Goal: Information Seeking & Learning: Learn about a topic

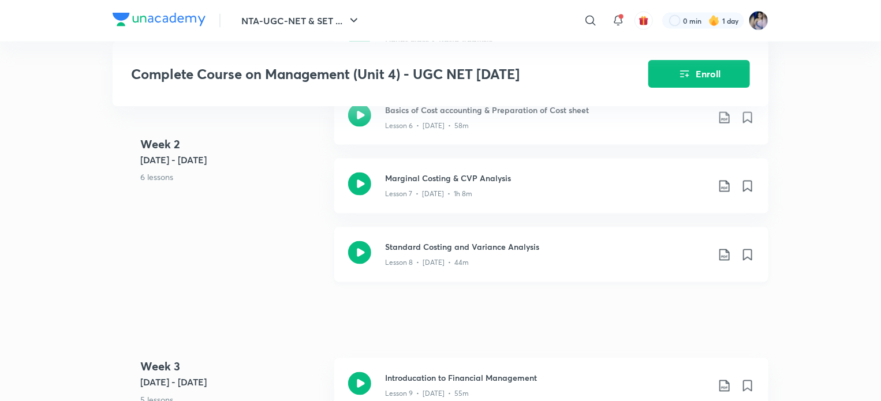
scroll to position [750, 0]
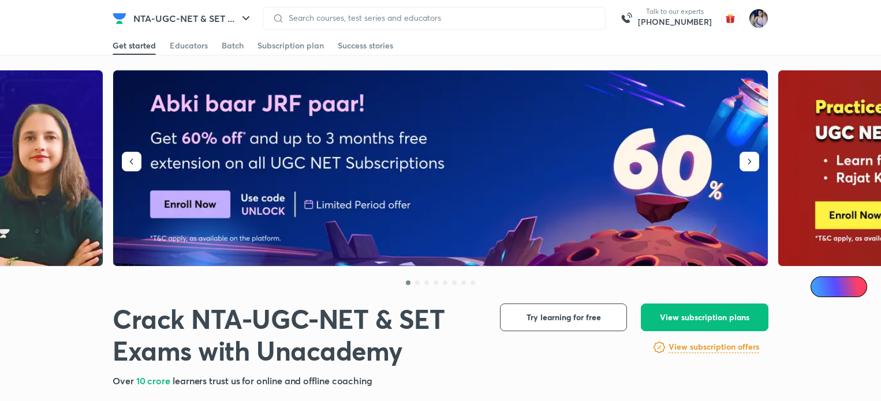
click at [758, 17] on img at bounding box center [759, 19] width 20 height 20
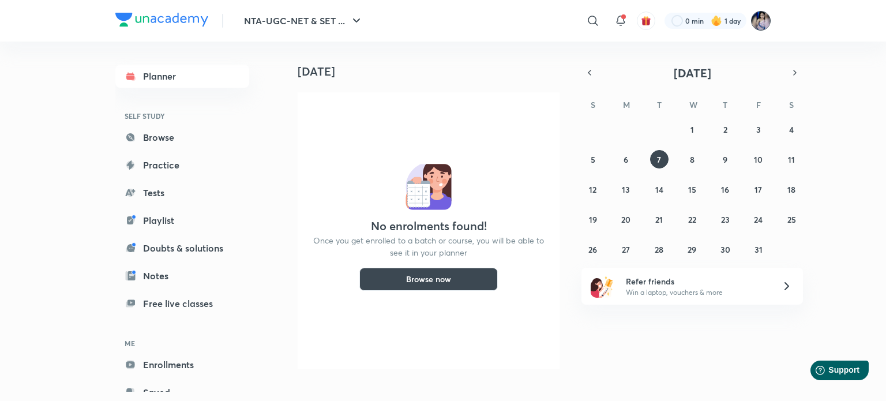
click at [760, 24] on img at bounding box center [761, 21] width 20 height 20
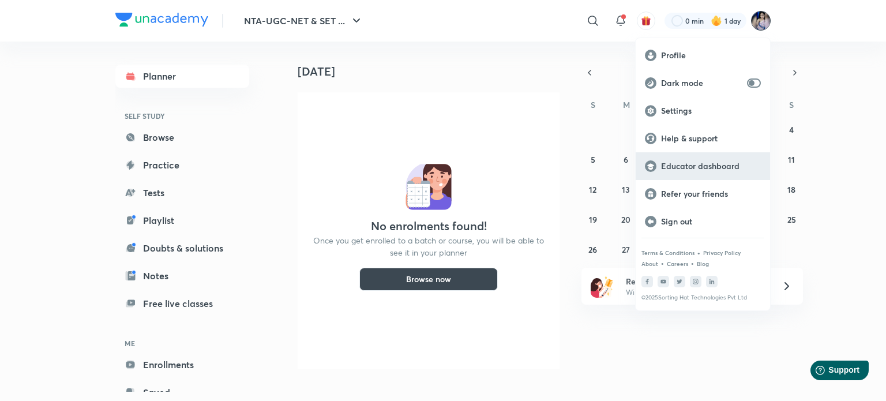
click at [695, 167] on p "Educator dashboard" at bounding box center [711, 166] width 100 height 10
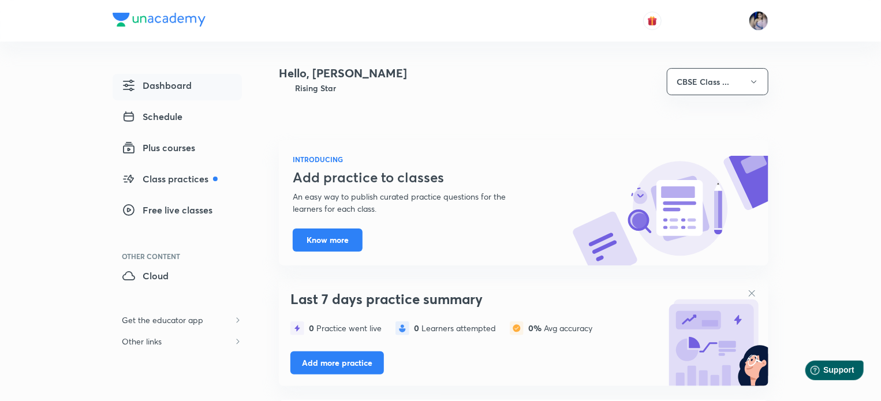
click at [164, 83] on span "Dashboard" at bounding box center [157, 85] width 70 height 14
click at [756, 18] on img at bounding box center [759, 21] width 20 height 20
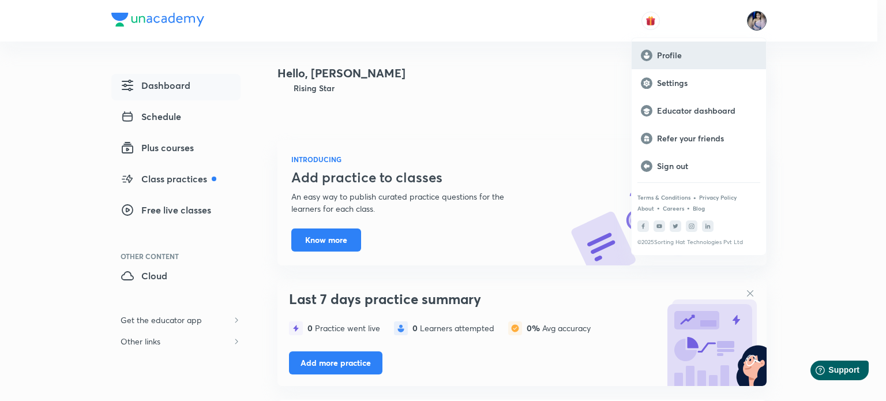
click at [670, 51] on p "Profile" at bounding box center [707, 55] width 100 height 10
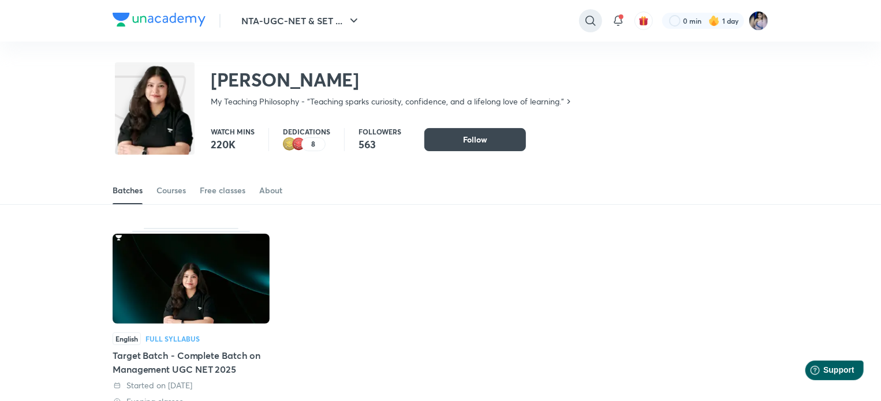
click at [586, 22] on icon at bounding box center [590, 21] width 10 height 10
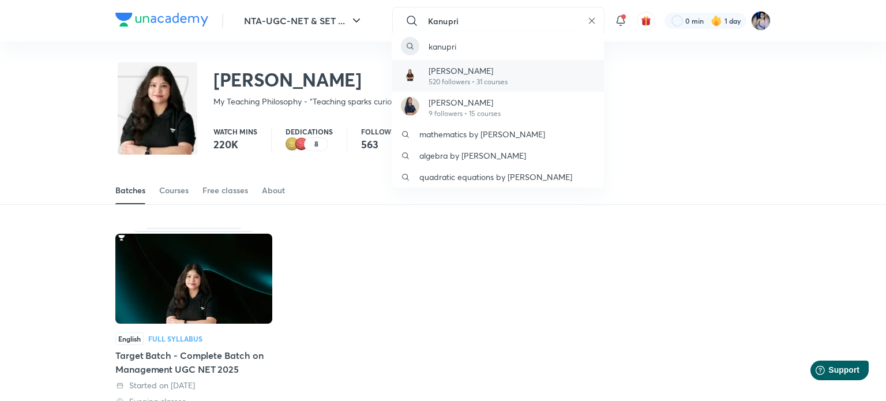
type input "Kanupri"
click at [472, 78] on p "520 followers • 31 courses" at bounding box center [468, 82] width 79 height 10
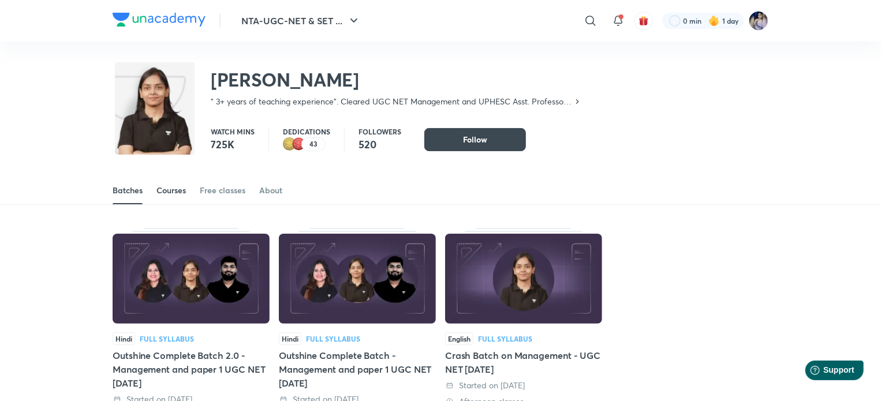
click at [174, 189] on div "Courses" at bounding box center [170, 191] width 29 height 12
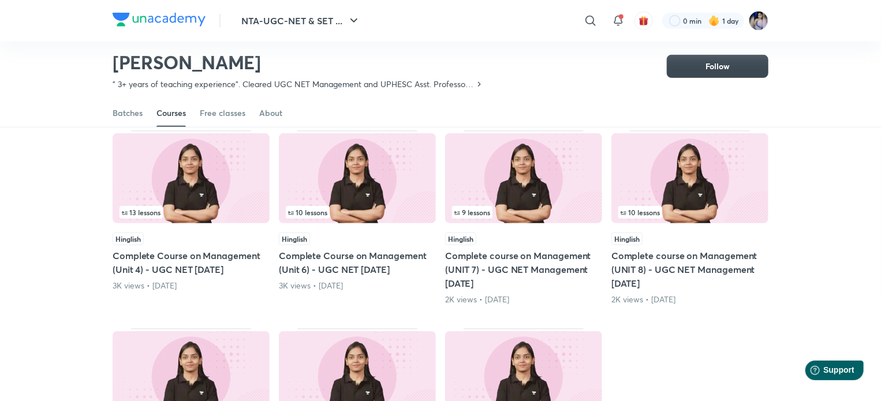
scroll to position [280, 0]
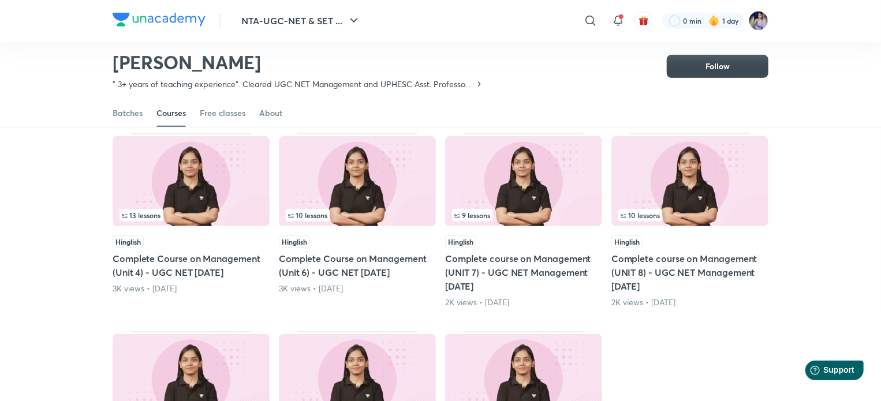
click at [209, 265] on h5 "Complete Course on Management (Unit 4) - UGC NET [DATE]" at bounding box center [191, 266] width 157 height 28
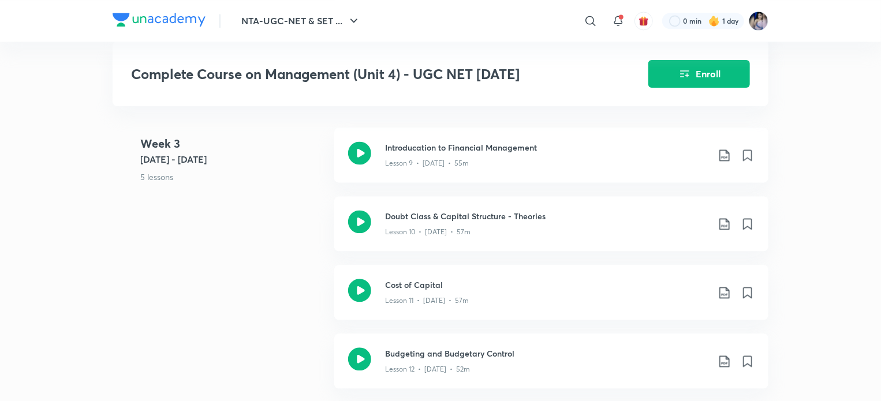
scroll to position [1097, 0]
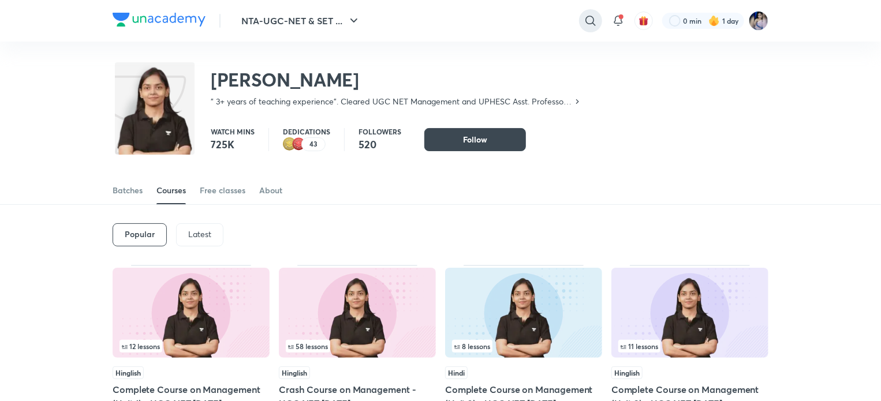
click at [593, 20] on icon at bounding box center [590, 21] width 10 height 10
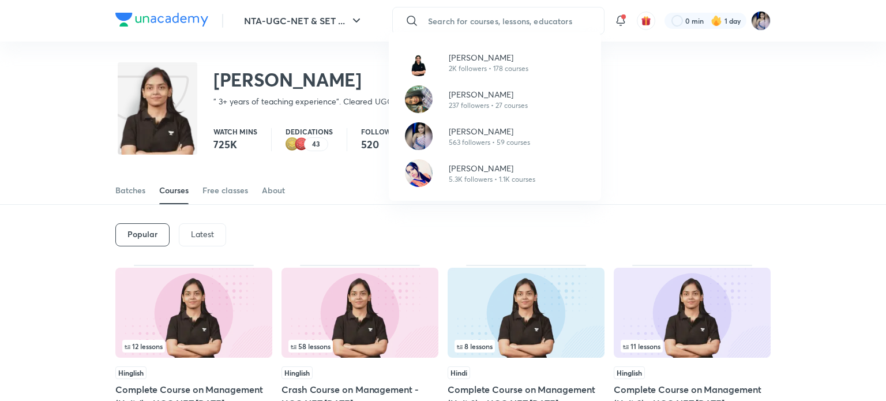
click at [462, 23] on div "[PERSON_NAME] 2K followers • 178 courses [PERSON_NAME] 237 followers • 27 cours…" at bounding box center [443, 200] width 886 height 401
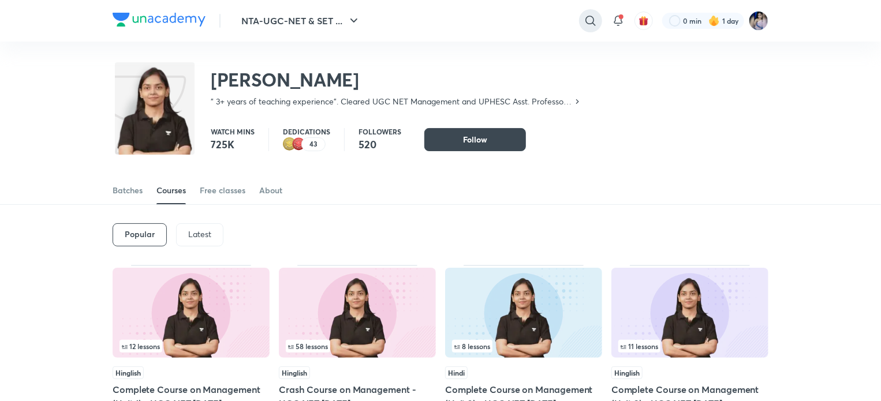
click at [590, 17] on icon at bounding box center [590, 21] width 14 height 14
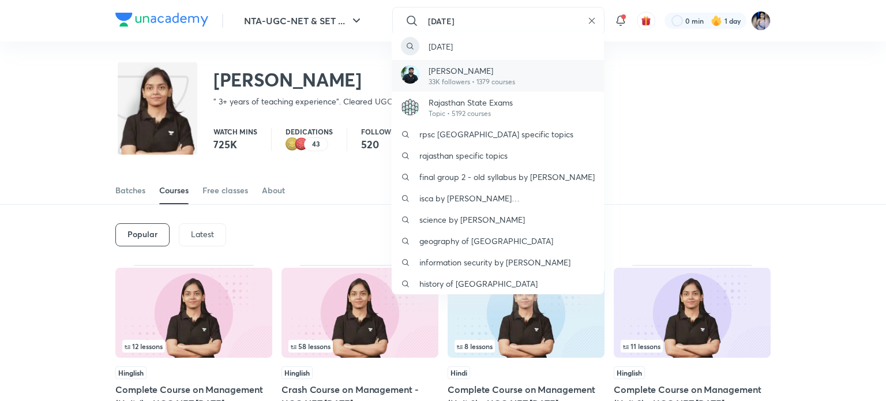
type input "[DATE]"
click at [455, 68] on p "[PERSON_NAME]" at bounding box center [472, 71] width 87 height 12
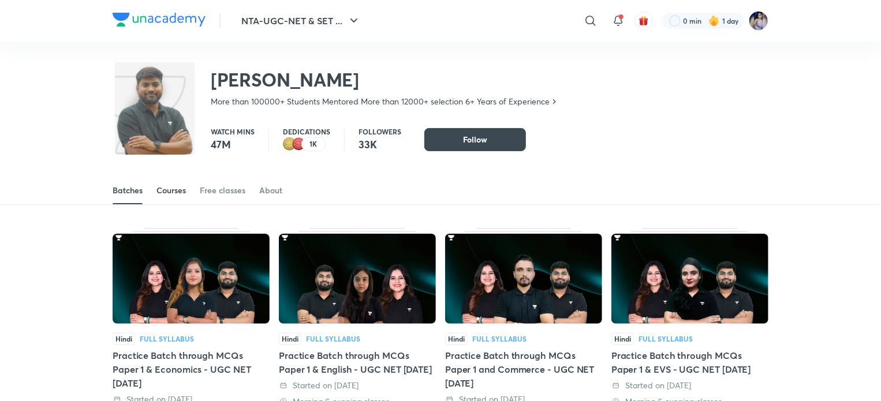
click at [170, 191] on div "Courses" at bounding box center [170, 191] width 29 height 12
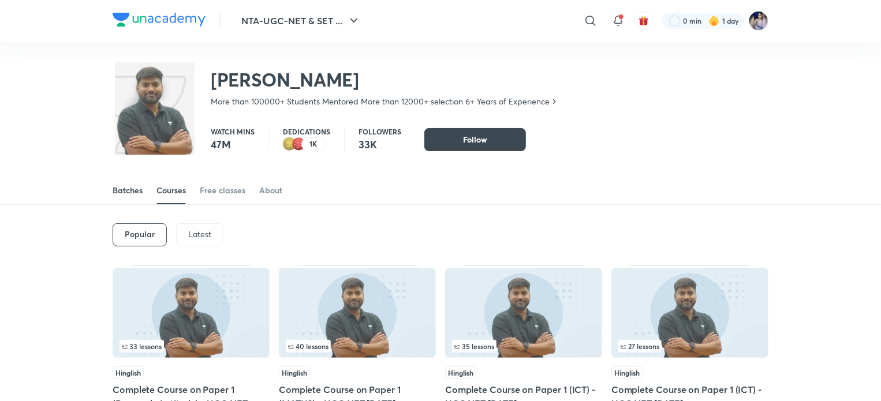
click at [129, 194] on div "Batches" at bounding box center [128, 191] width 30 height 12
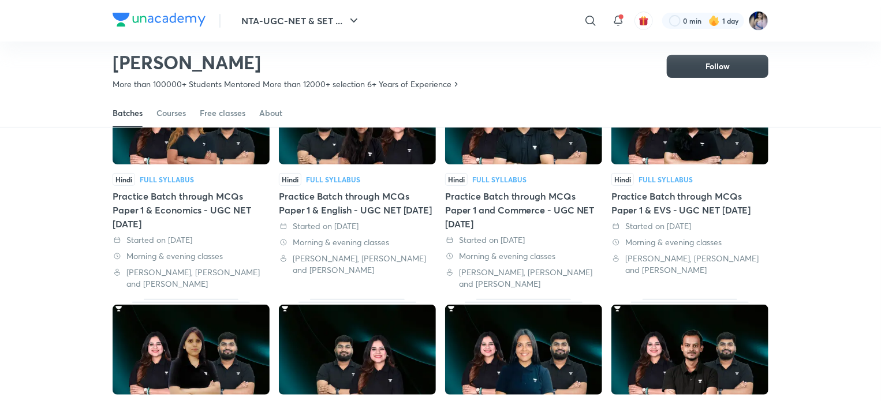
scroll to position [50, 0]
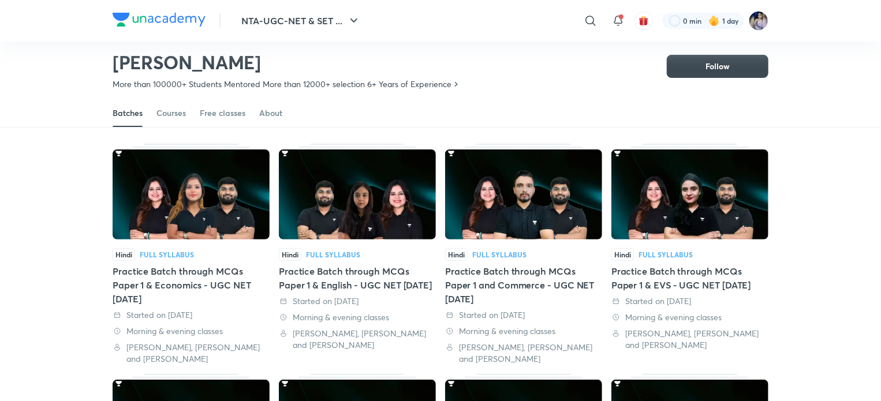
click at [196, 280] on div "Practice Batch through MCQs Paper 1 & Economics - UGC NET [DATE]" at bounding box center [191, 285] width 157 height 42
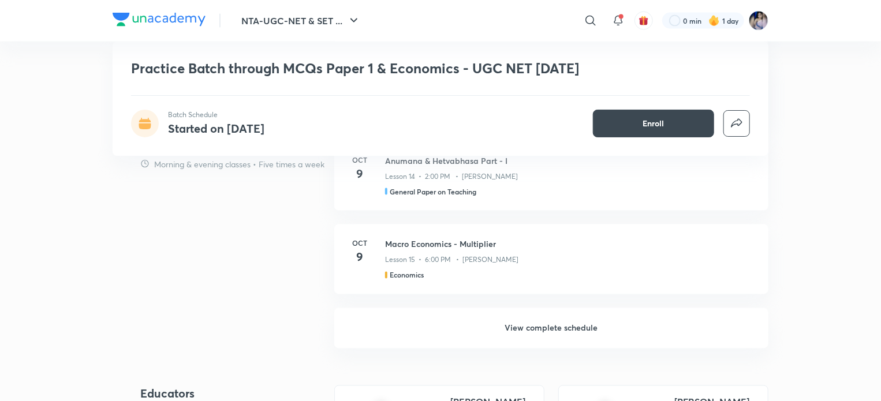
scroll to position [981, 0]
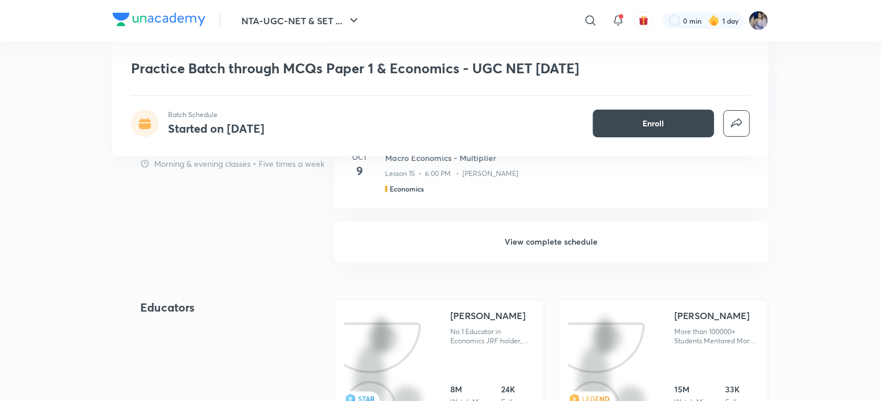
click at [544, 237] on h6 "View complete schedule" at bounding box center [551, 242] width 434 height 40
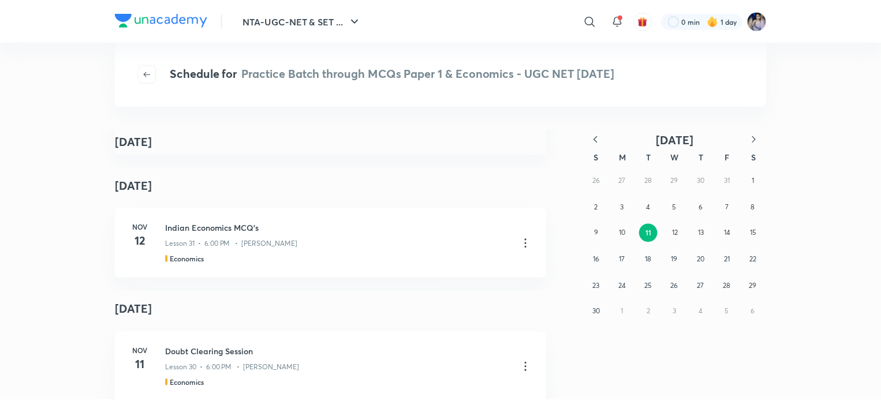
scroll to position [3749, 0]
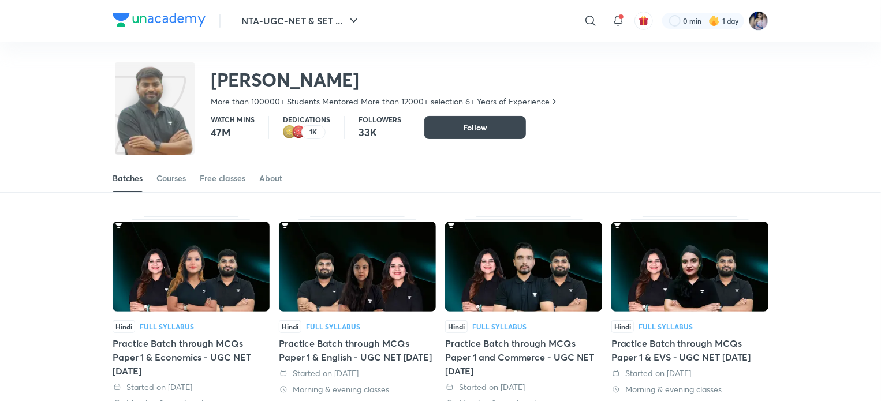
scroll to position [35, 0]
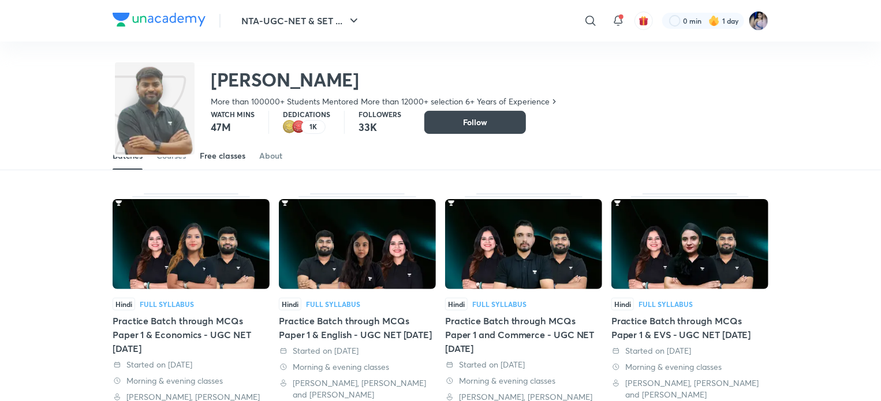
click at [233, 160] on div "Free classes" at bounding box center [223, 156] width 46 height 12
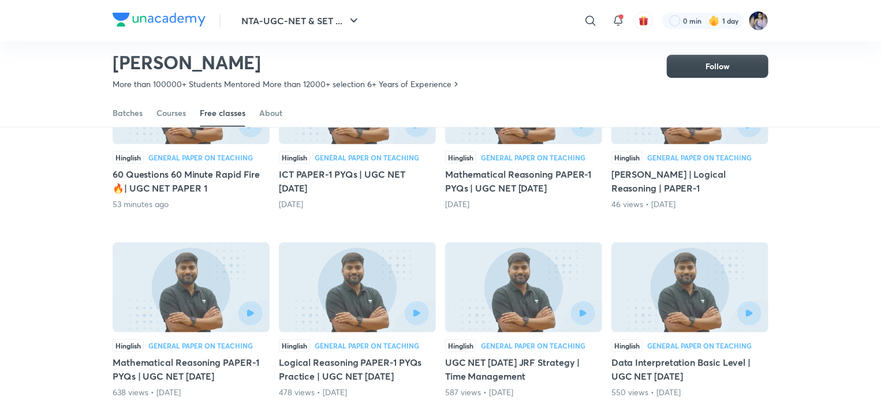
scroll to position [61, 0]
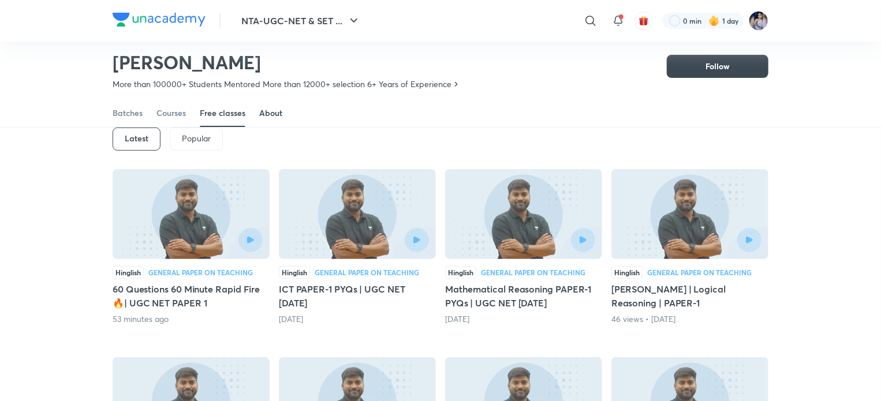
click at [263, 110] on div "About" at bounding box center [270, 113] width 23 height 12
